Goal: Find contact information: Find contact information

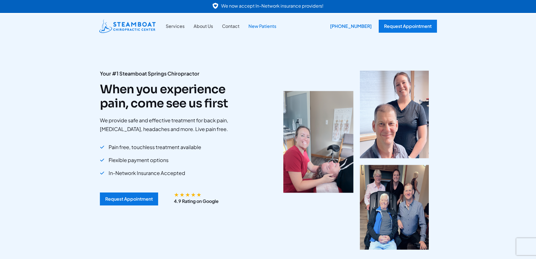
click at [266, 26] on link "New Patients" at bounding box center [262, 26] width 37 height 7
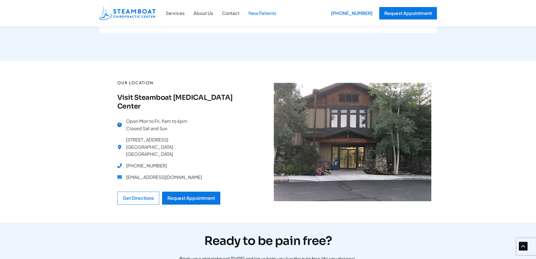
scroll to position [506, 0]
click at [189, 152] on div "Open Mon to Fri, 9am to 6pm Closed Sat and Sun [STREET_ADDRESS] [PHONE_NUMBER] …" at bounding box center [183, 150] width 133 height 67
drag, startPoint x: 186, startPoint y: 154, endPoint x: 125, endPoint y: 156, distance: 60.6
click at [125, 156] on div "Open Mon to Fri, 9am to 6pm Closed Sat and Sun 505 Anglers Dr # 102 Steamboat S…" at bounding box center [183, 150] width 133 height 67
copy span "[EMAIL_ADDRESS][DOMAIN_NAME]"
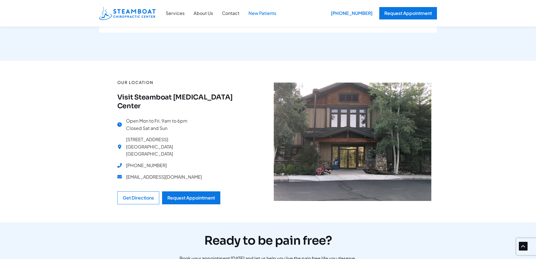
click at [111, 92] on div "Our location Visit Steamboat Chiropractic Center Open Mon to Fri, 9am to 6pm Cl…" at bounding box center [183, 141] width 169 height 161
click at [133, 93] on h4 "Visit Steamboat Chiropractic Center" at bounding box center [183, 101] width 133 height 17
click at [180, 173] on span "[EMAIL_ADDRESS][DOMAIN_NAME]" at bounding box center [164, 176] width 76 height 7
drag, startPoint x: 183, startPoint y: 151, endPoint x: 125, endPoint y: 156, distance: 58.5
click at [125, 156] on div "Open Mon to Fri, 9am to 6pm Closed Sat and Sun 505 Anglers Dr # 102 Steamboat S…" at bounding box center [183, 150] width 133 height 67
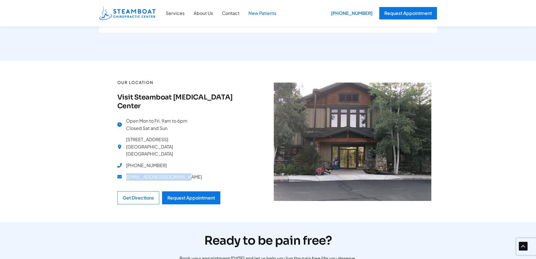
copy span "[EMAIL_ADDRESS][DOMAIN_NAME]"
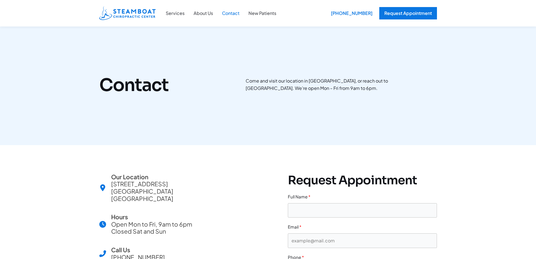
scroll to position [141, 0]
